Goal: Task Accomplishment & Management: Complete application form

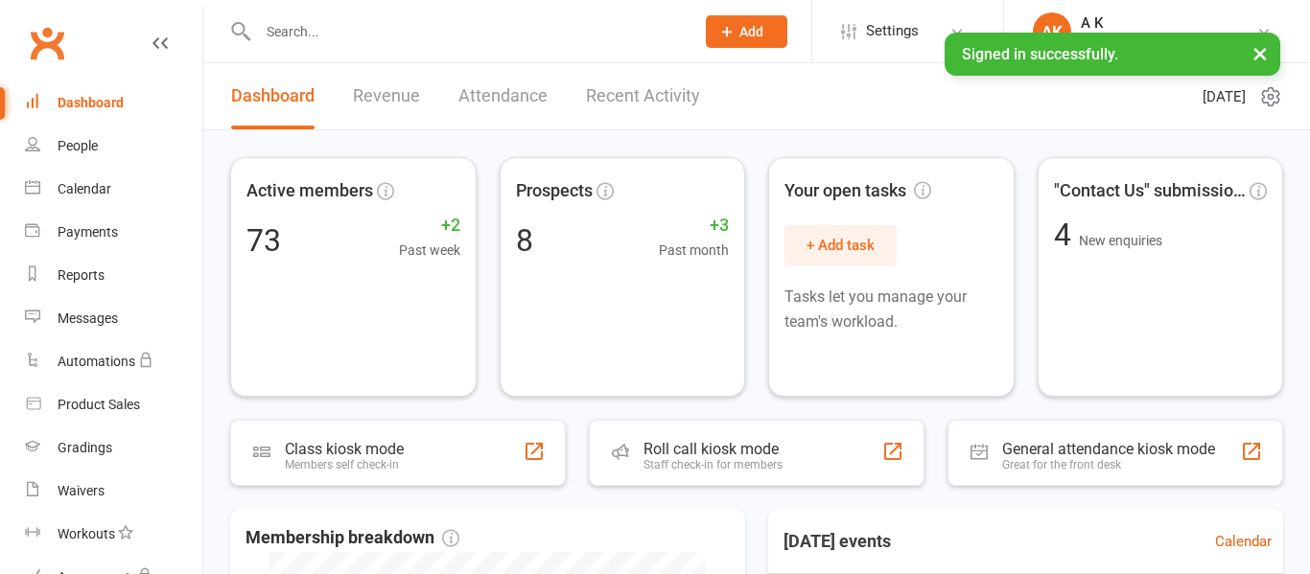
click at [387, 27] on input "text" at bounding box center [466, 31] width 429 height 27
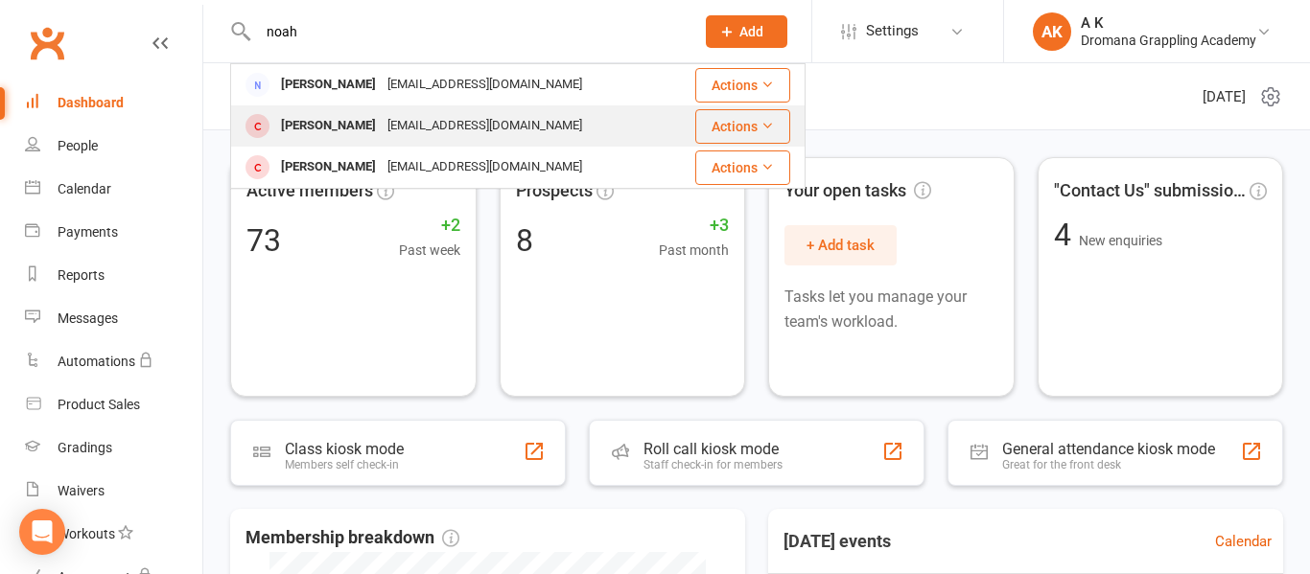
type input "noah"
click at [339, 120] on div "[PERSON_NAME]" at bounding box center [328, 126] width 106 height 28
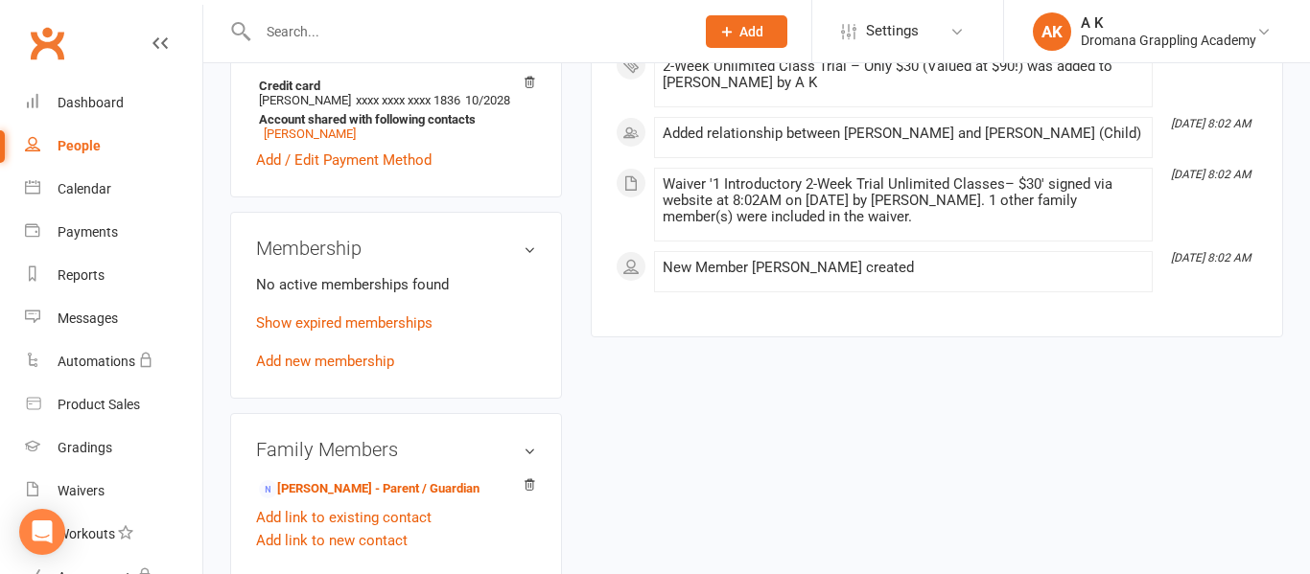
scroll to position [647, 0]
click at [315, 368] on link "Add new membership" at bounding box center [325, 359] width 138 height 17
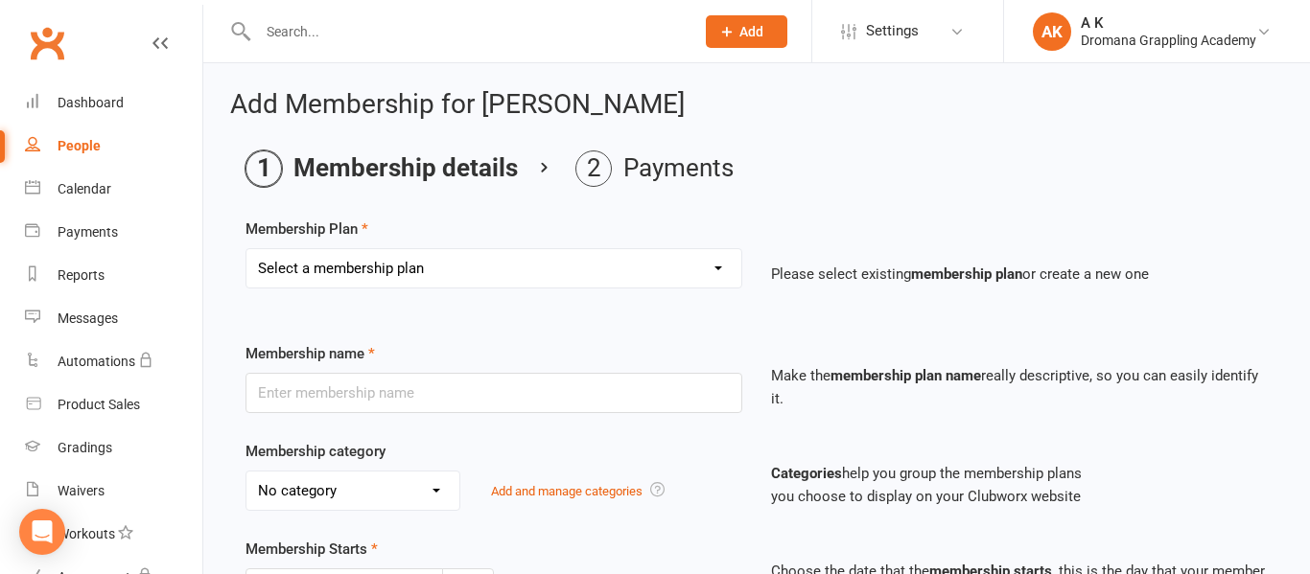
click at [499, 256] on select "Select a membership plan Create new Membership Plan Casual Class Teenage Unlimi…" at bounding box center [493, 268] width 495 height 38
select select "5"
click at [246, 249] on select "Select a membership plan Create new Membership Plan Casual Class Teenage Unlimi…" at bounding box center [493, 268] width 495 height 38
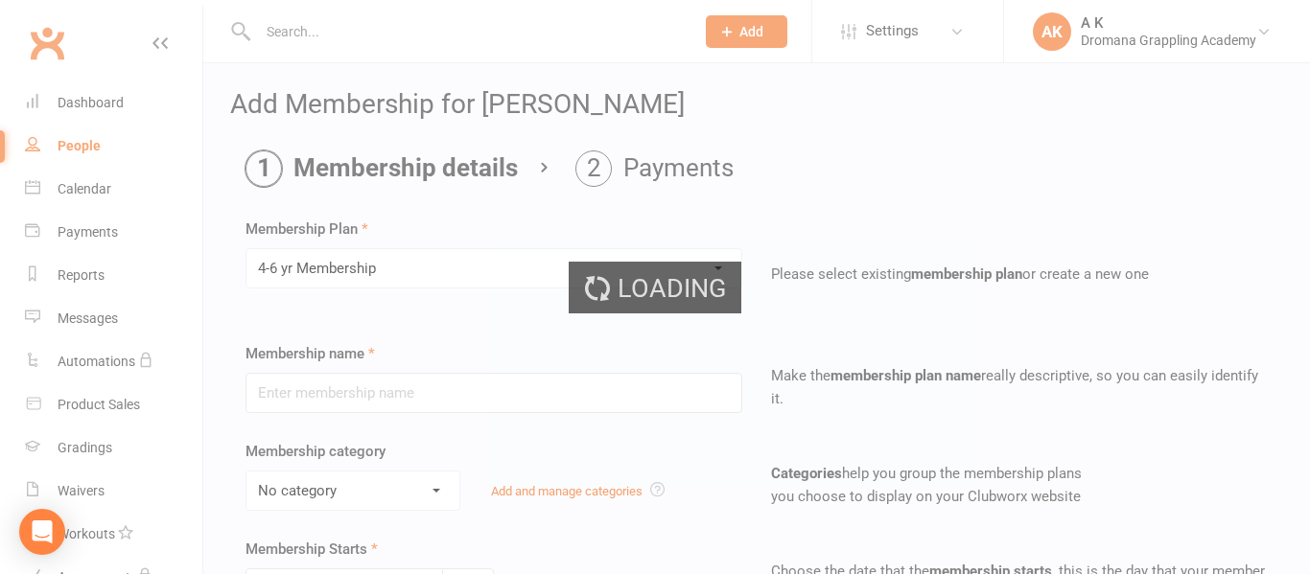
type input "4-6 yr Membership"
select select "2"
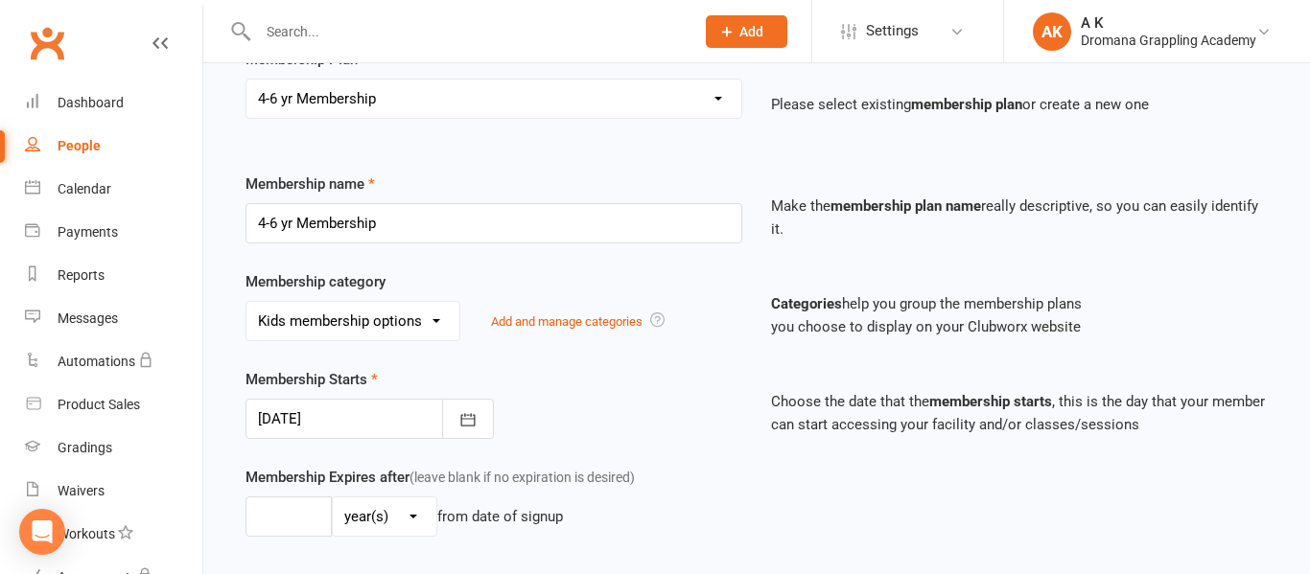
scroll to position [171, 0]
click at [471, 416] on icon "button" at bounding box center [467, 419] width 19 height 19
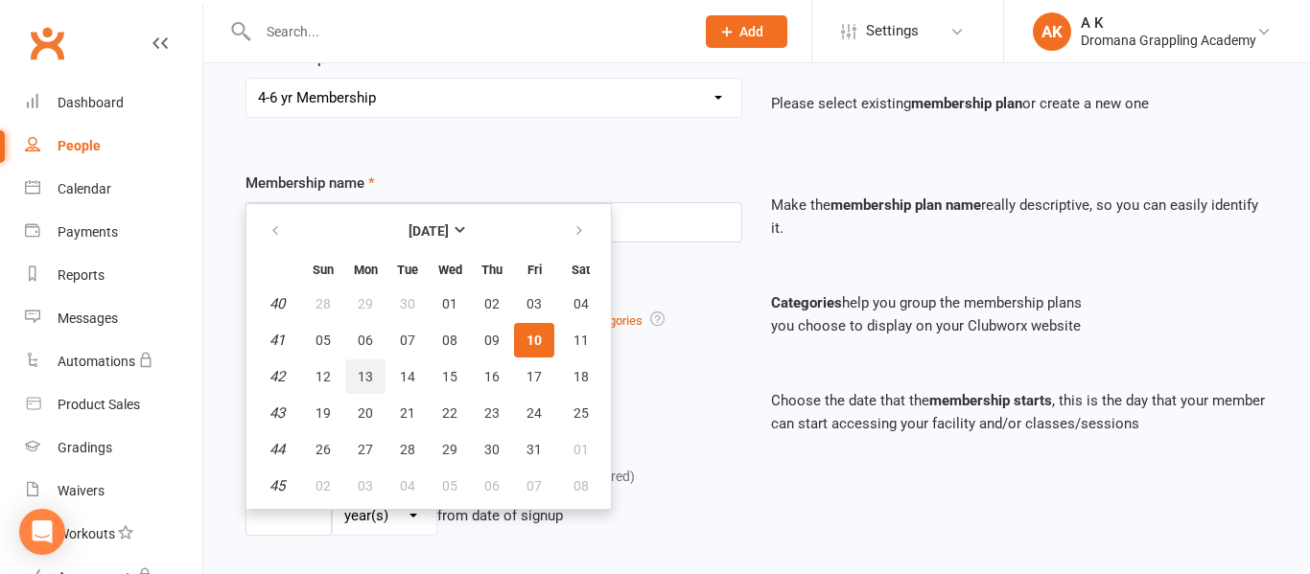
click at [363, 378] on span "13" at bounding box center [365, 376] width 15 height 15
type input "[DATE]"
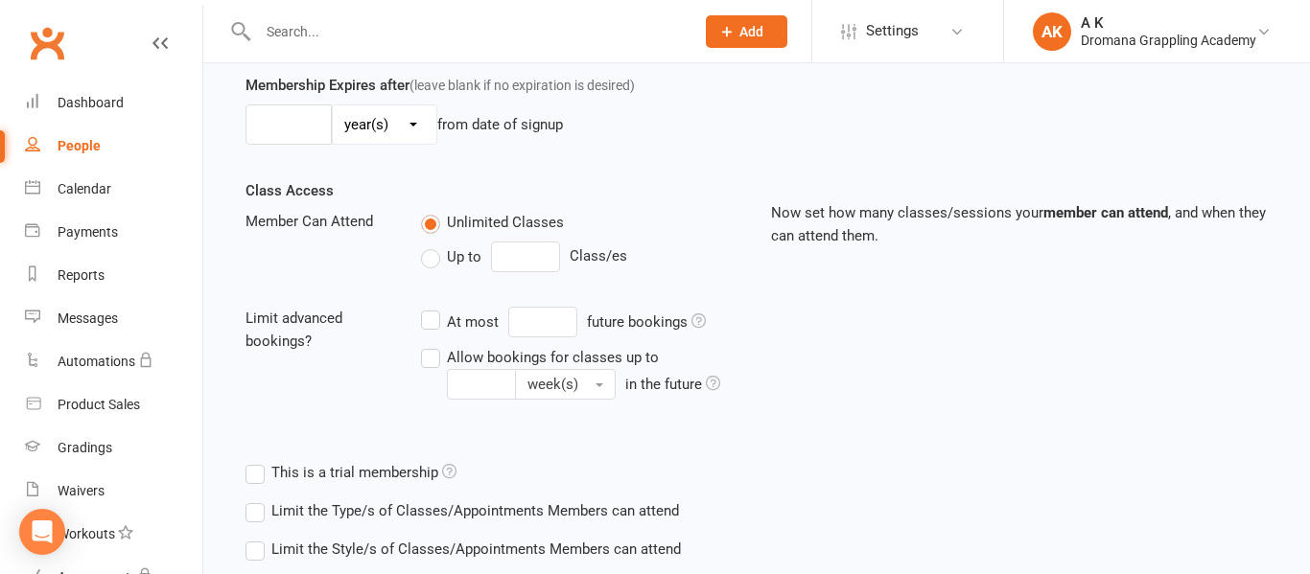
scroll to position [682, 0]
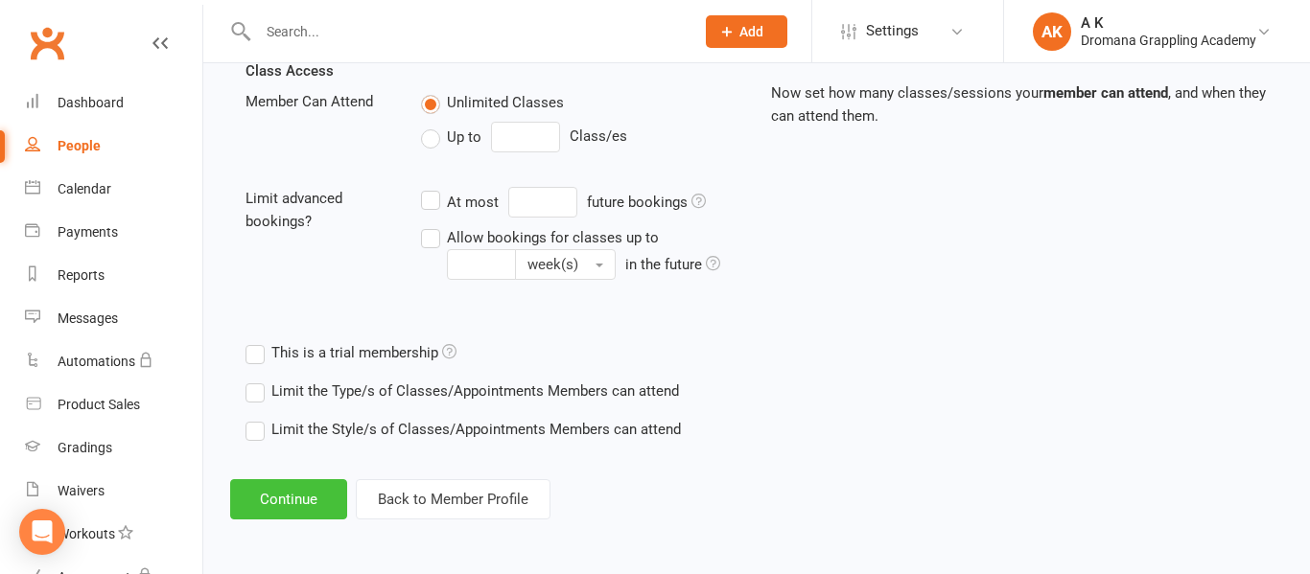
click at [315, 493] on button "Continue" at bounding box center [288, 500] width 117 height 40
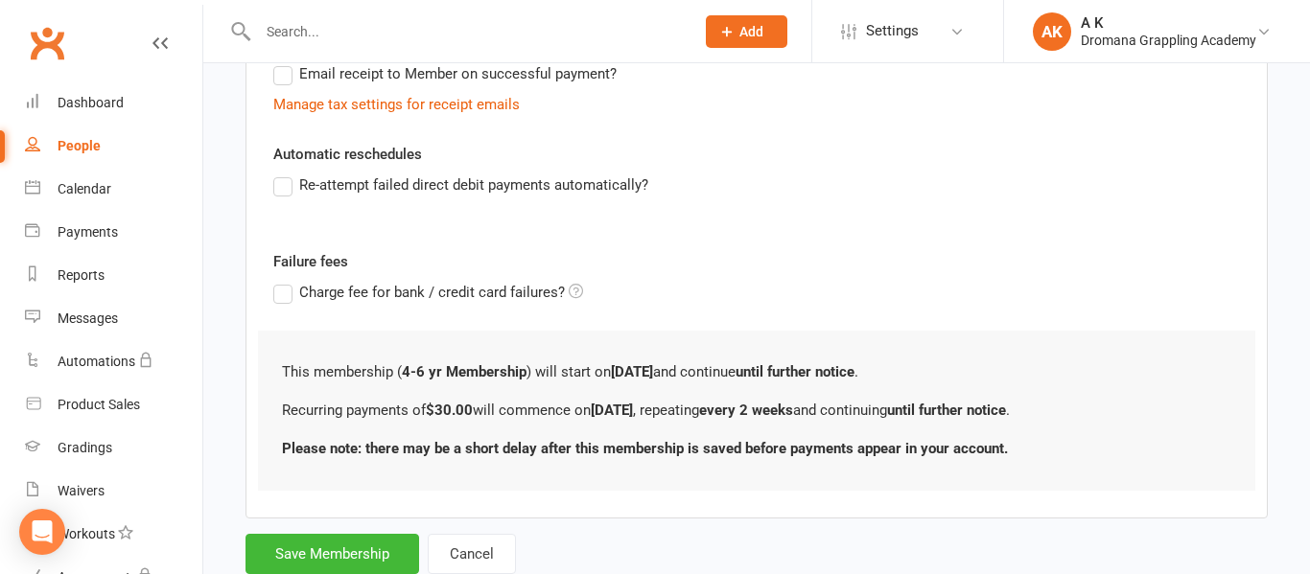
scroll to position [667, 0]
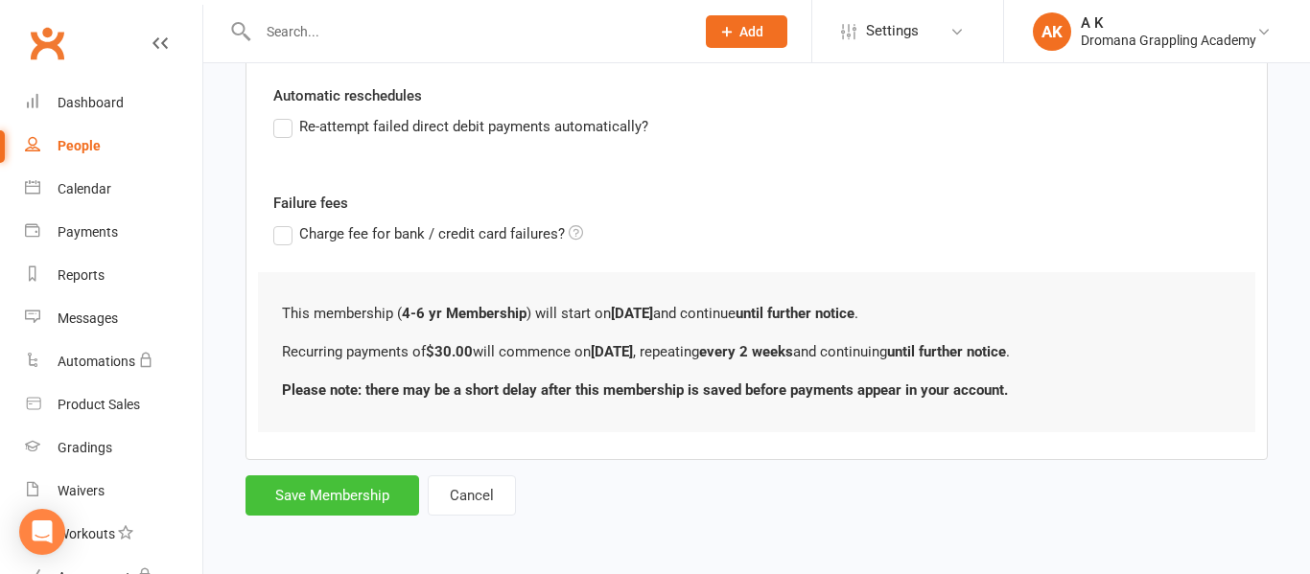
click at [322, 495] on button "Save Membership" at bounding box center [333, 496] width 174 height 40
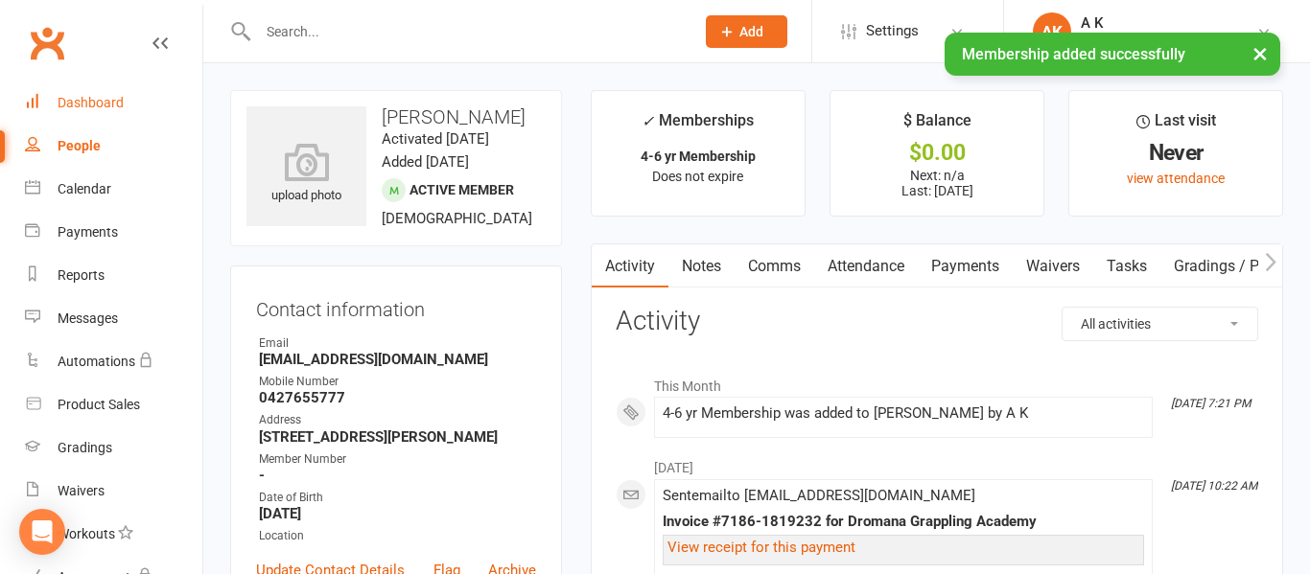
click at [135, 100] on link "Dashboard" at bounding box center [113, 103] width 177 height 43
